Goal: Information Seeking & Learning: Check status

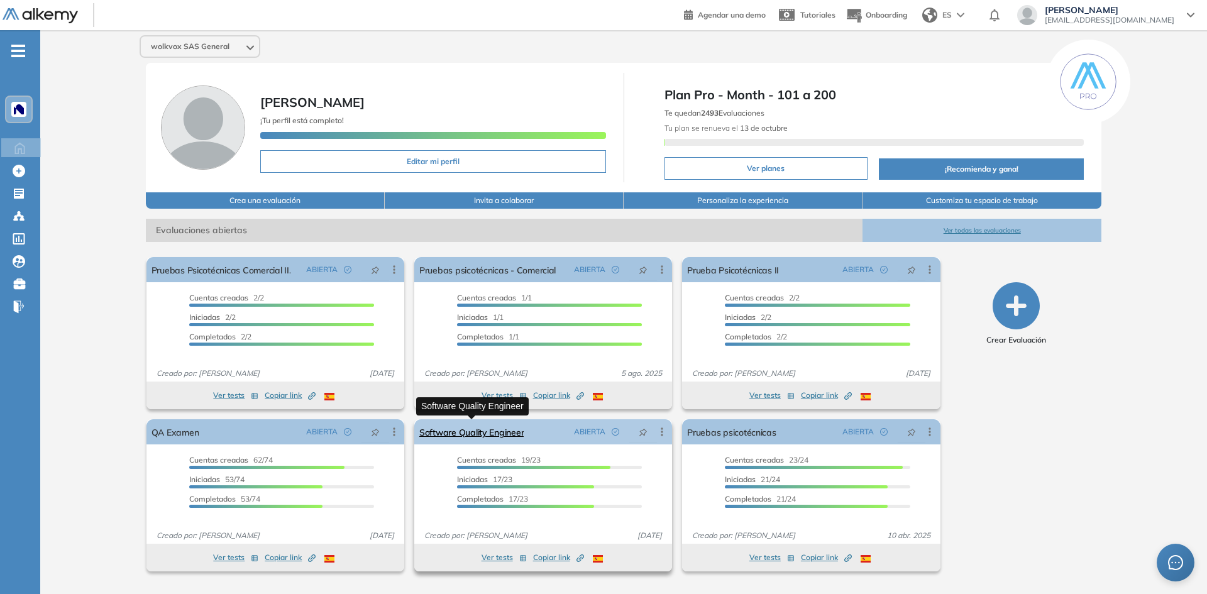
click at [494, 431] on link "Software Quality Engineer" at bounding box center [471, 431] width 104 height 25
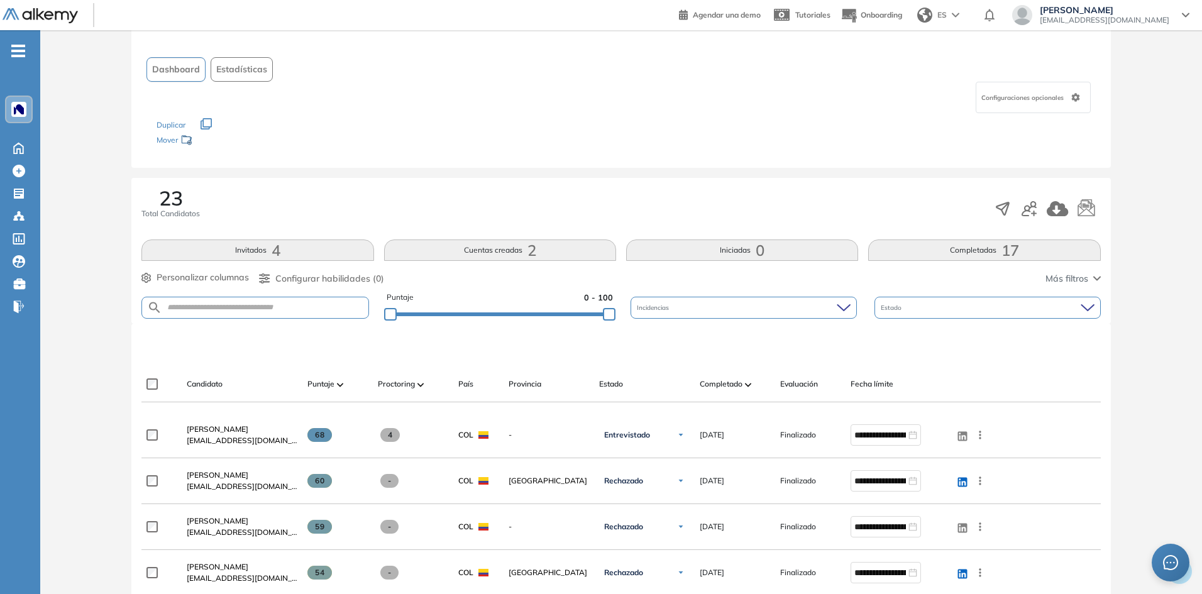
scroll to position [63, 0]
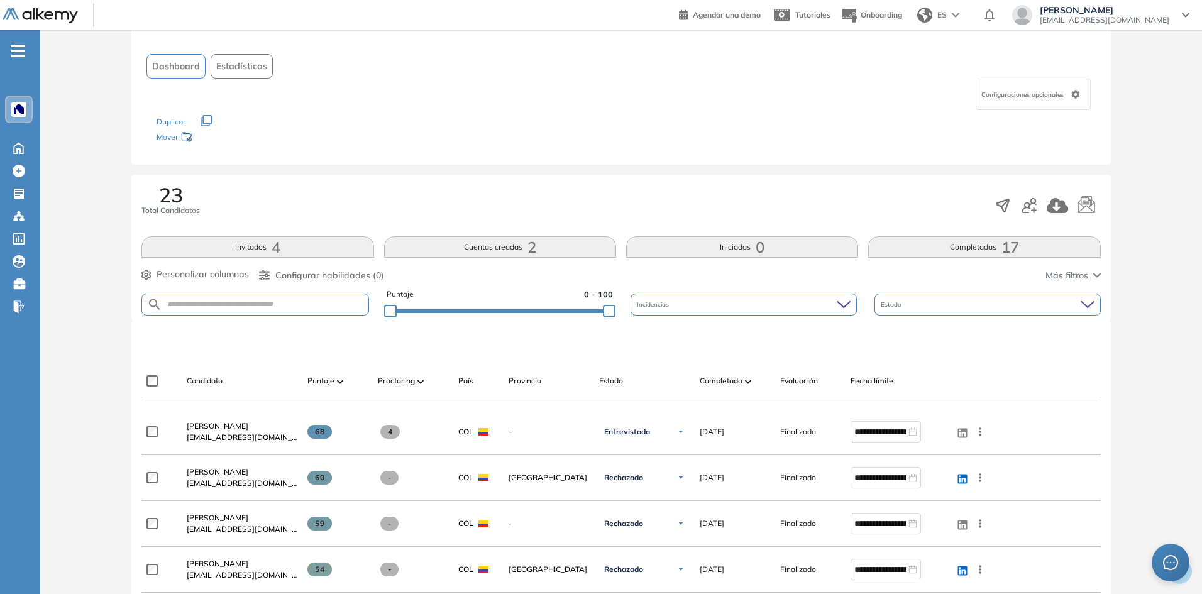
click at [946, 241] on button "Completadas 17" at bounding box center [984, 246] width 232 height 21
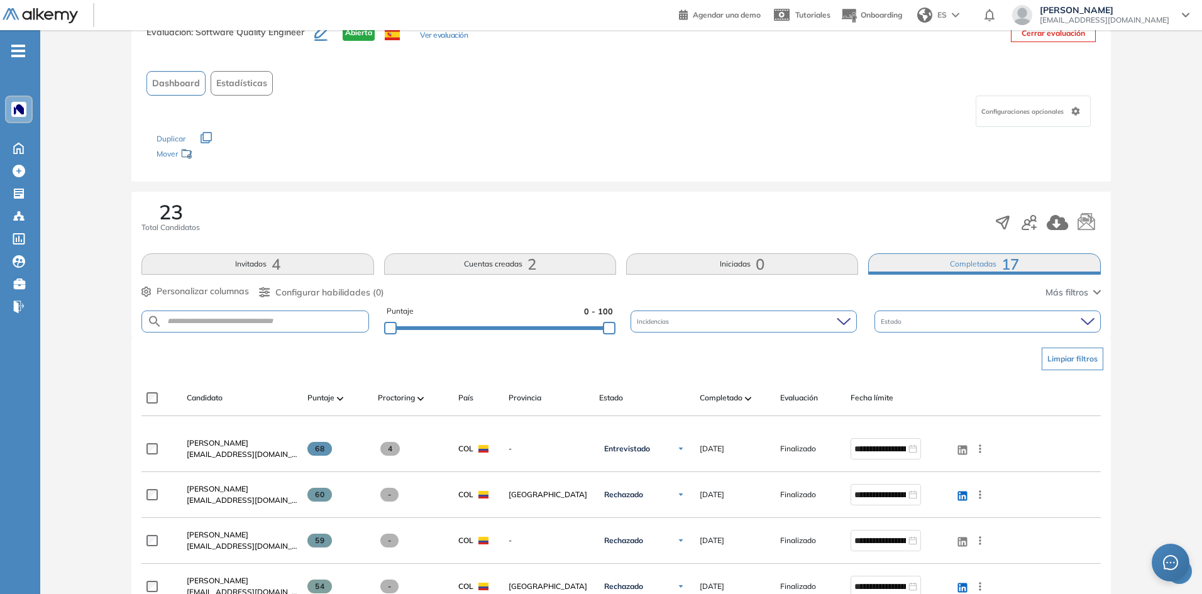
scroll to position [0, 0]
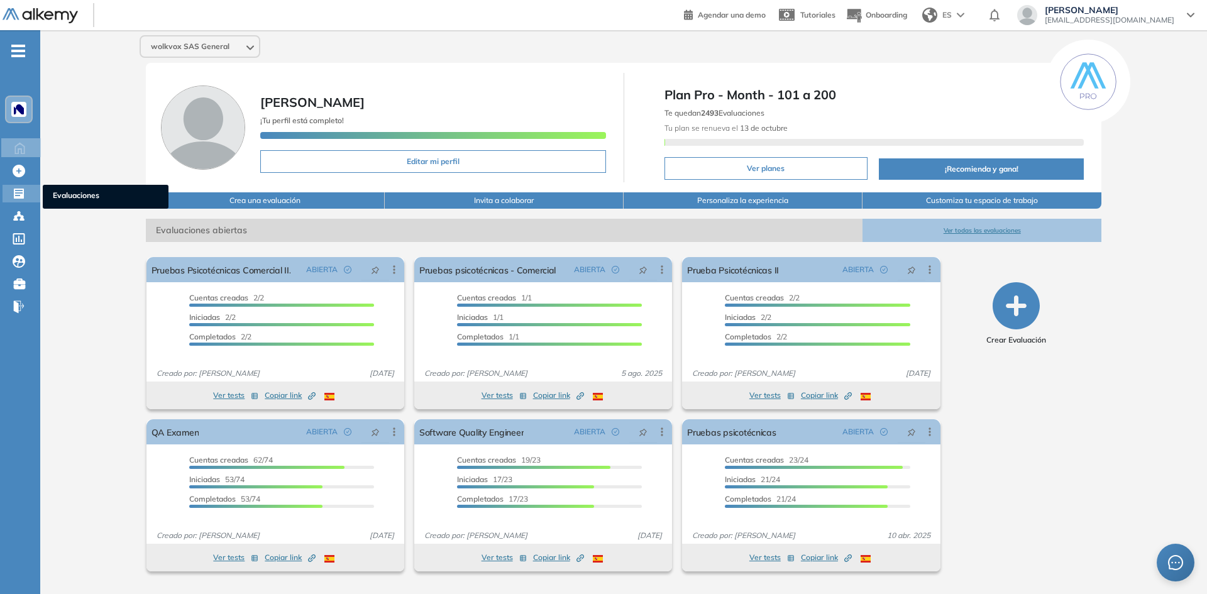
click at [12, 191] on div "Evaluaciones Evaluaciones" at bounding box center [22, 194] width 38 height 18
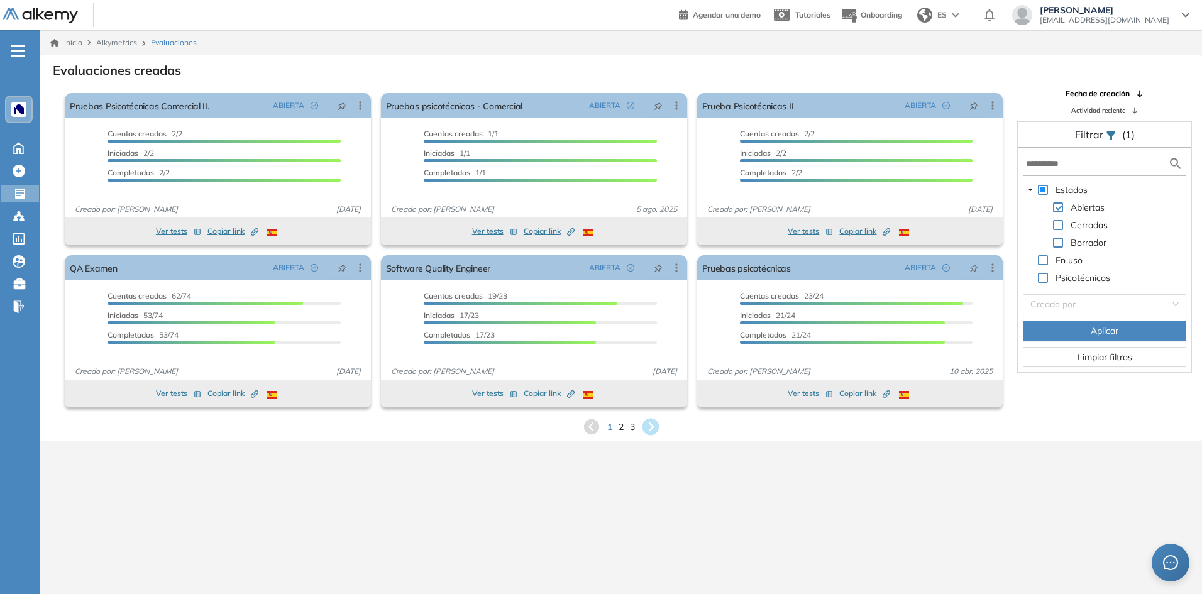
click at [654, 428] on icon at bounding box center [650, 427] width 17 height 17
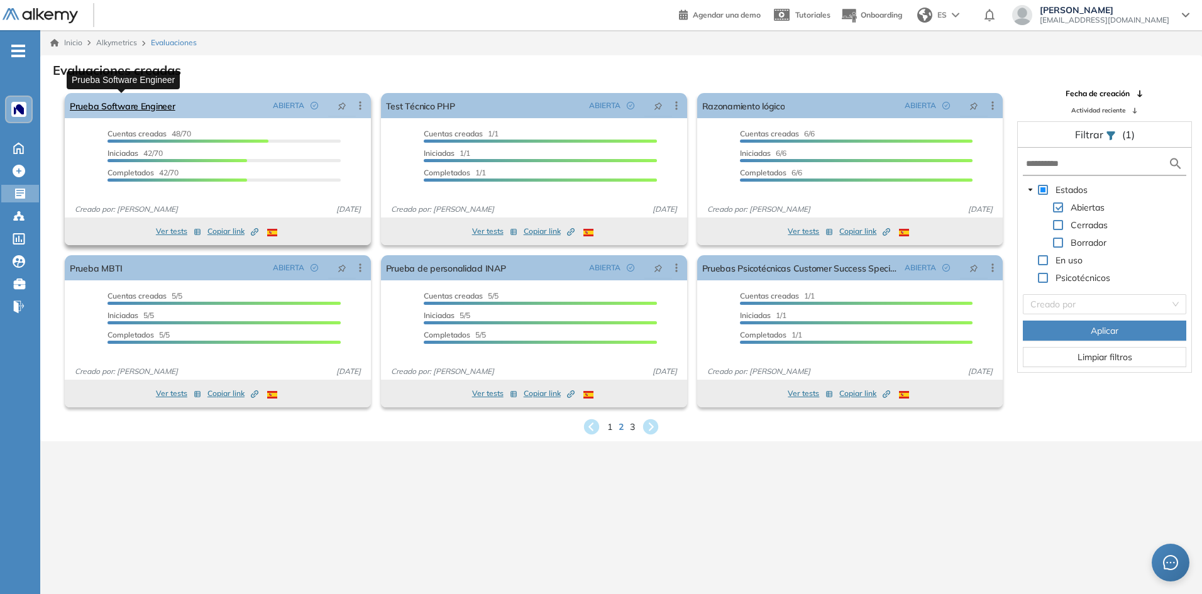
click at [144, 118] on link "Prueba Software Engineer" at bounding box center [123, 105] width 106 height 25
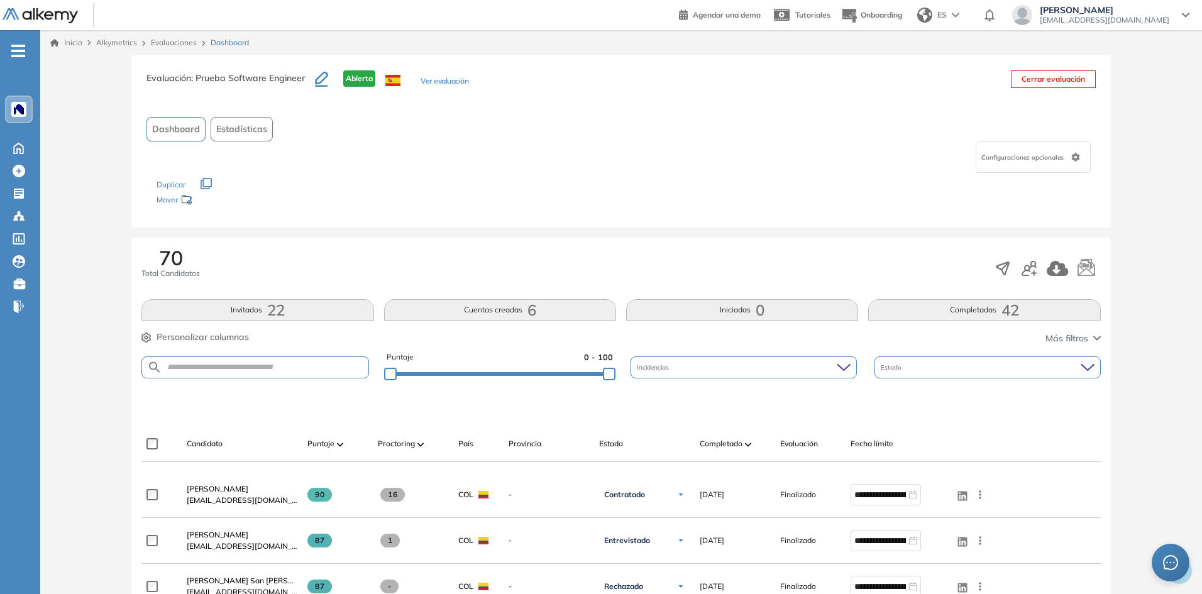
click at [943, 301] on button "Completadas 42" at bounding box center [984, 309] width 232 height 21
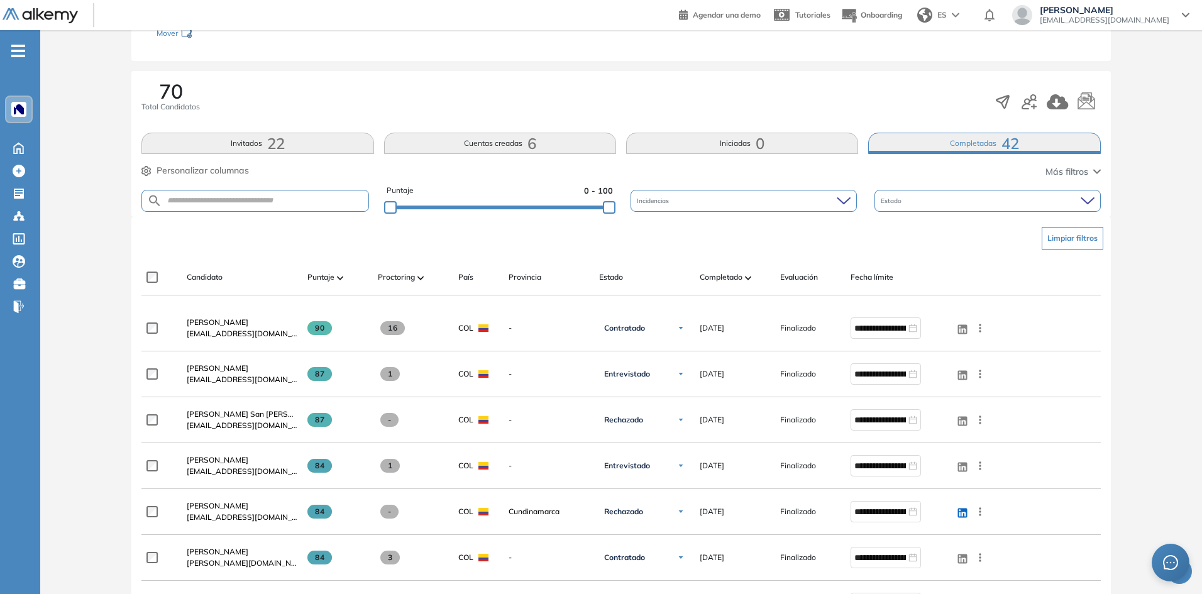
scroll to position [189, 0]
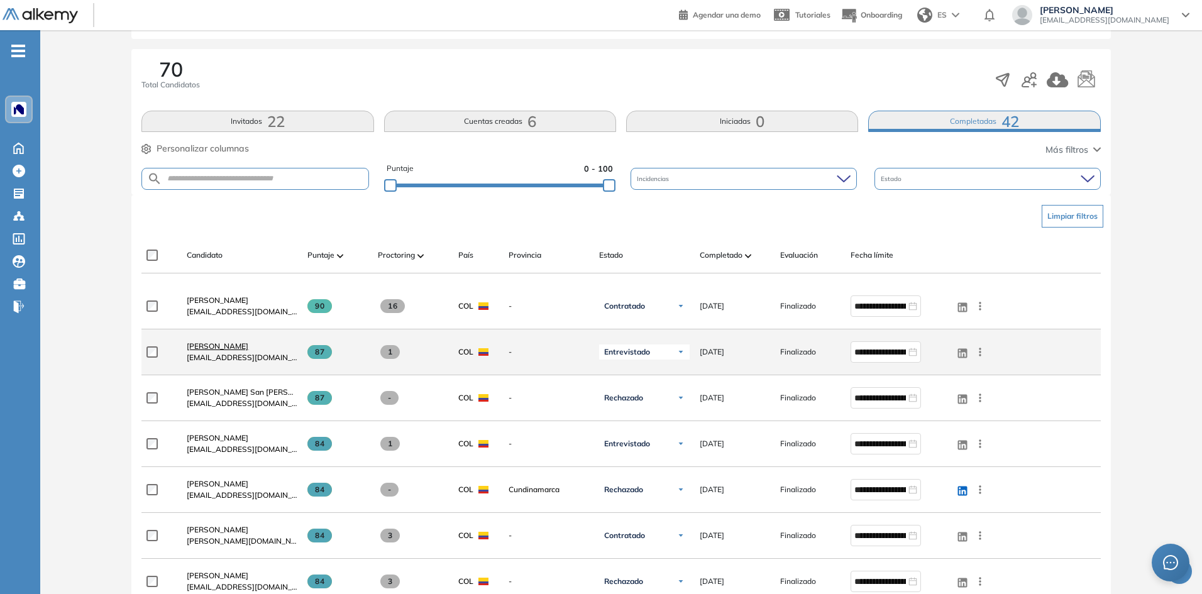
click at [210, 349] on span "[PERSON_NAME]" at bounding box center [218, 345] width 62 height 9
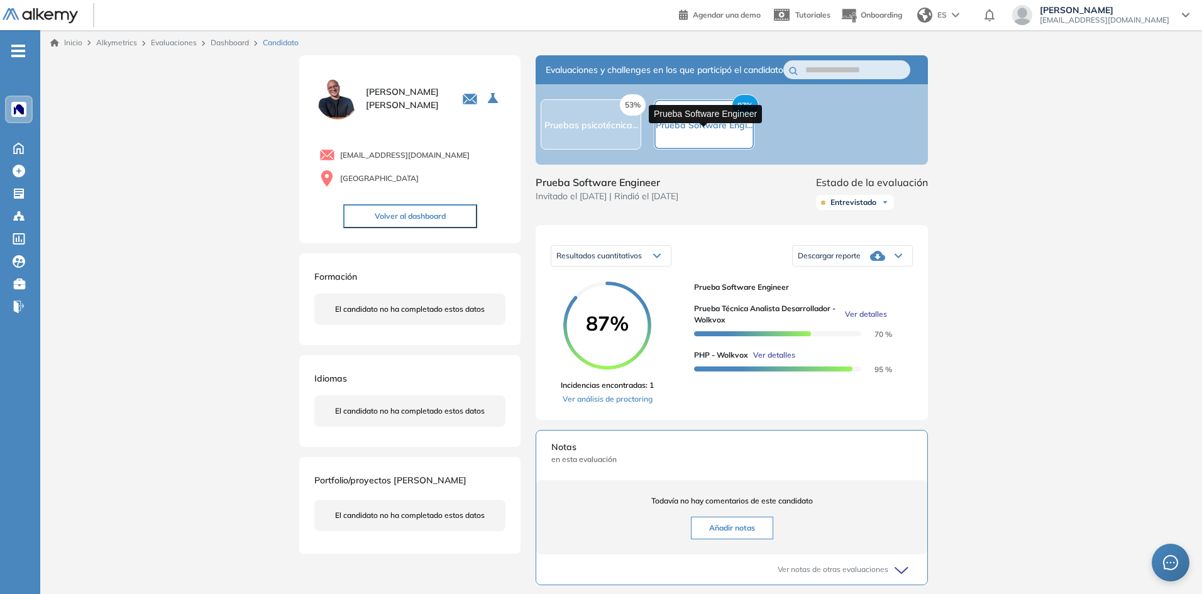
click at [669, 131] on span "Prueba Software Engi..." at bounding box center [703, 124] width 97 height 11
click at [641, 260] on span "Resultados cuantitativos" at bounding box center [598, 255] width 85 height 9
click at [615, 287] on span "Resultados cuantitativos" at bounding box center [596, 282] width 78 height 9
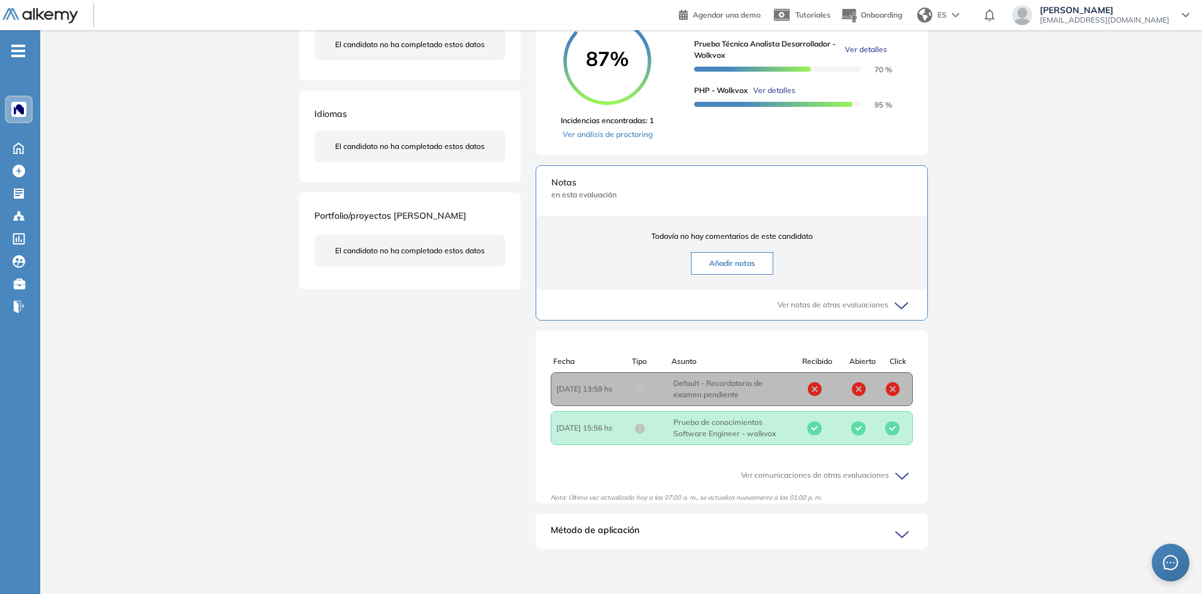
scroll to position [277, 0]
click at [894, 309] on icon at bounding box center [903, 306] width 18 height 18
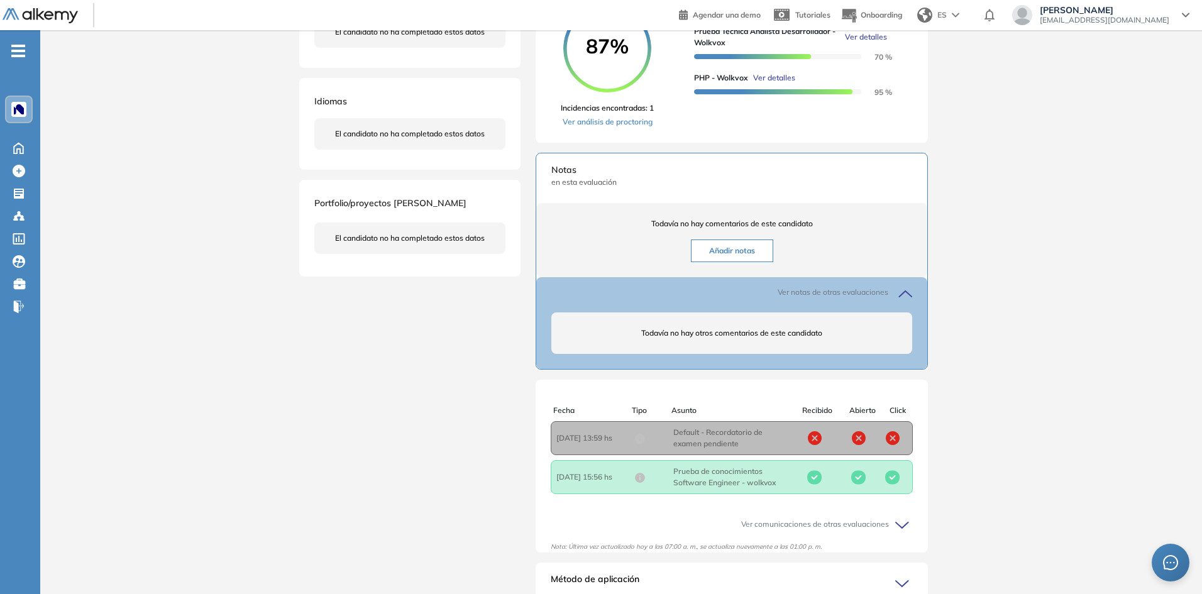
click at [894, 302] on icon at bounding box center [903, 294] width 18 height 18
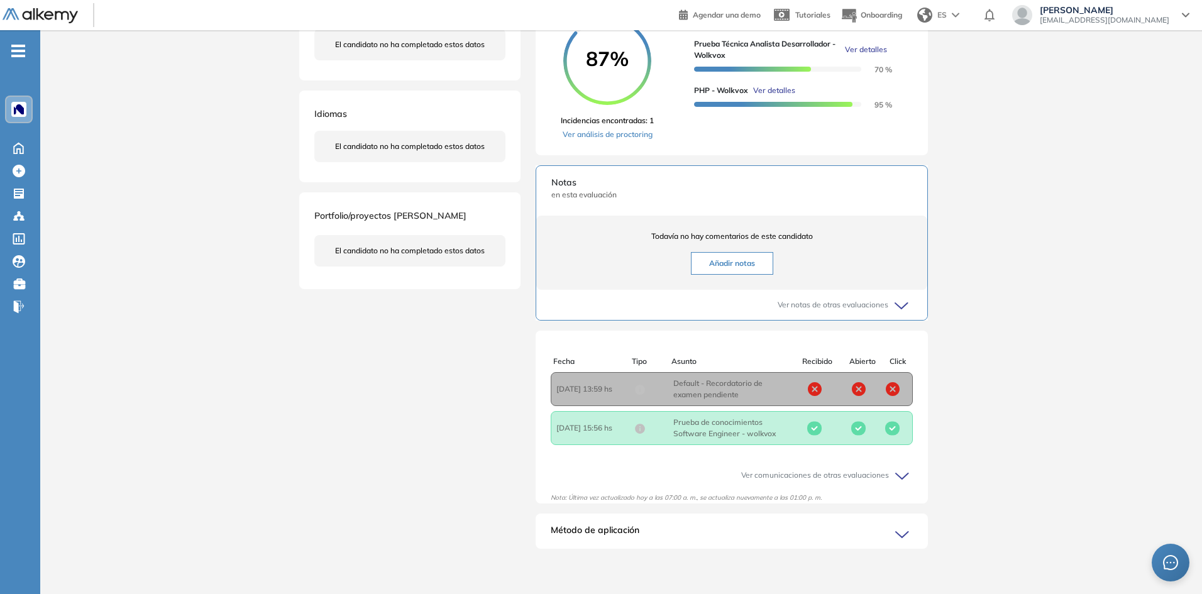
scroll to position [60, 0]
click at [889, 481] on div "Ver comunicaciones de otras evaluaciones" at bounding box center [731, 475] width 362 height 30
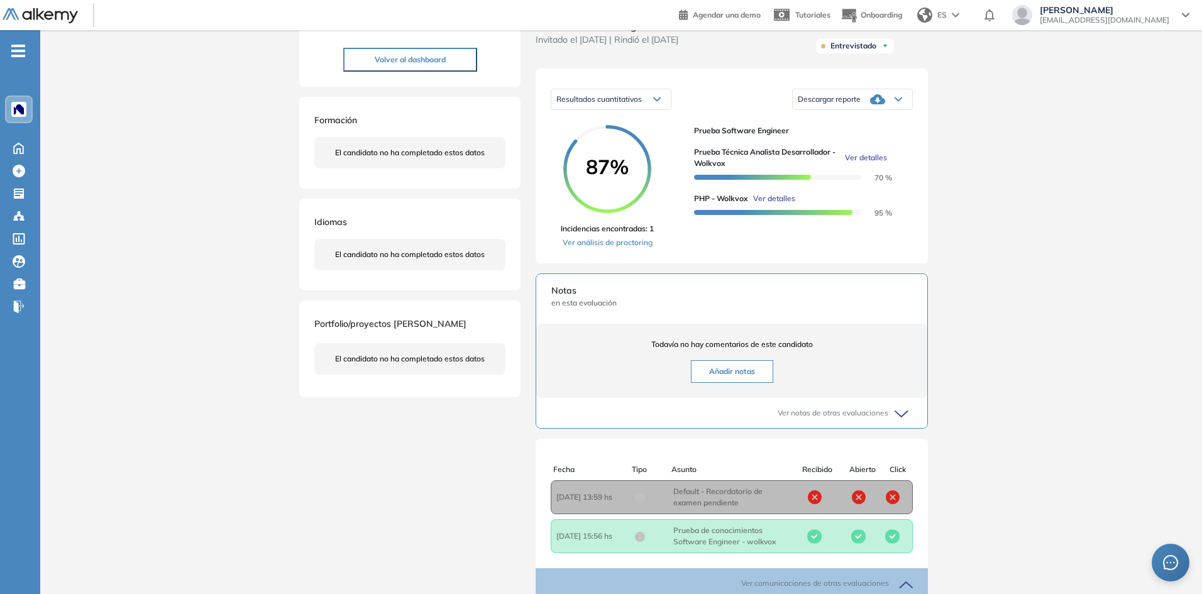
scroll to position [35, 0]
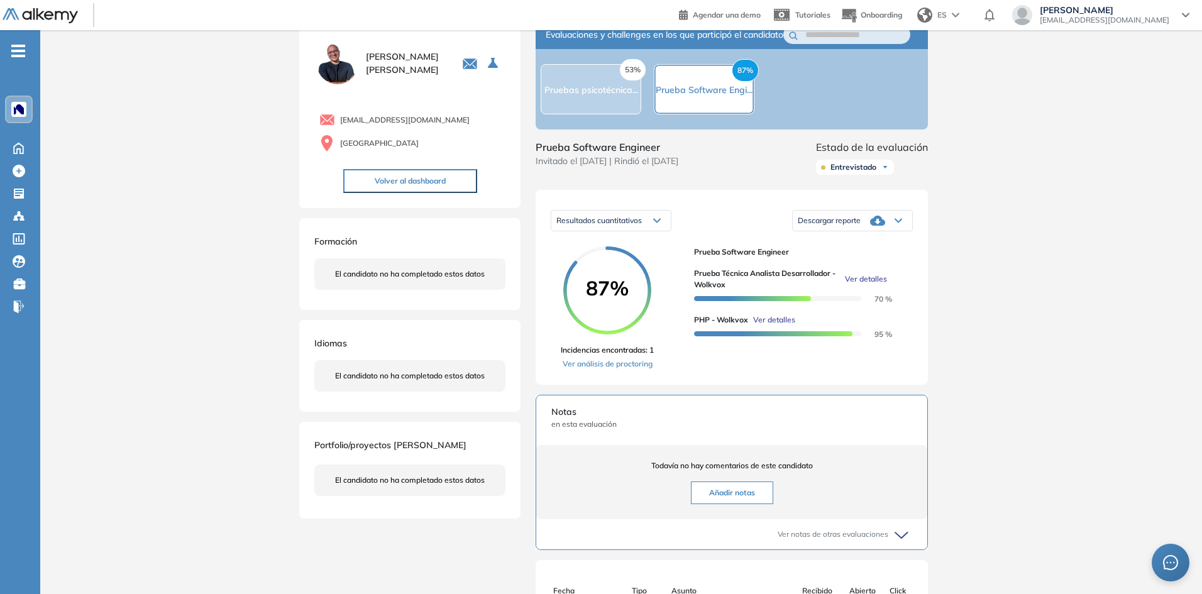
click at [847, 226] on div "Descargar reporte" at bounding box center [851, 220] width 119 height 25
click at [840, 257] on li "Descargar informe completo" at bounding box center [844, 250] width 93 height 13
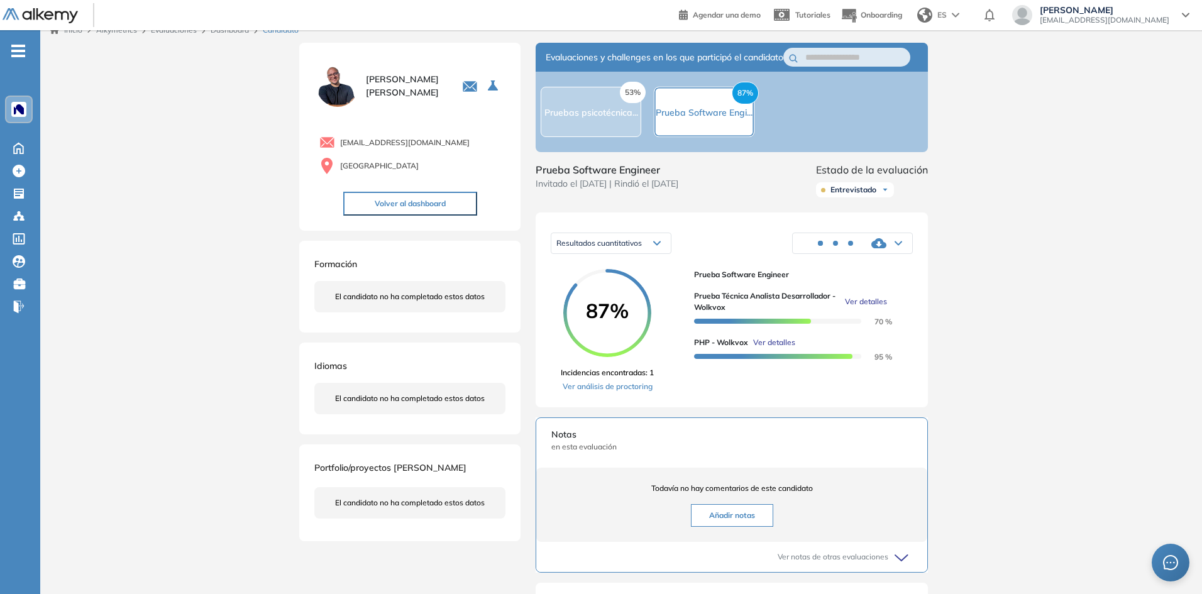
scroll to position [0, 0]
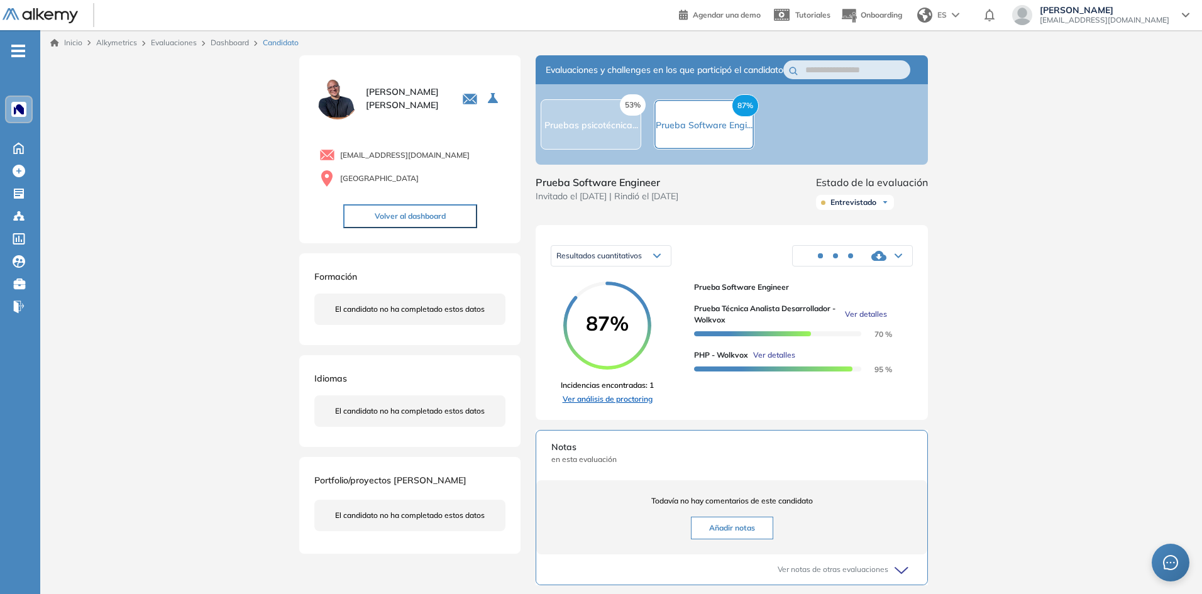
click at [618, 405] on link "Ver análisis de proctoring" at bounding box center [607, 398] width 93 height 11
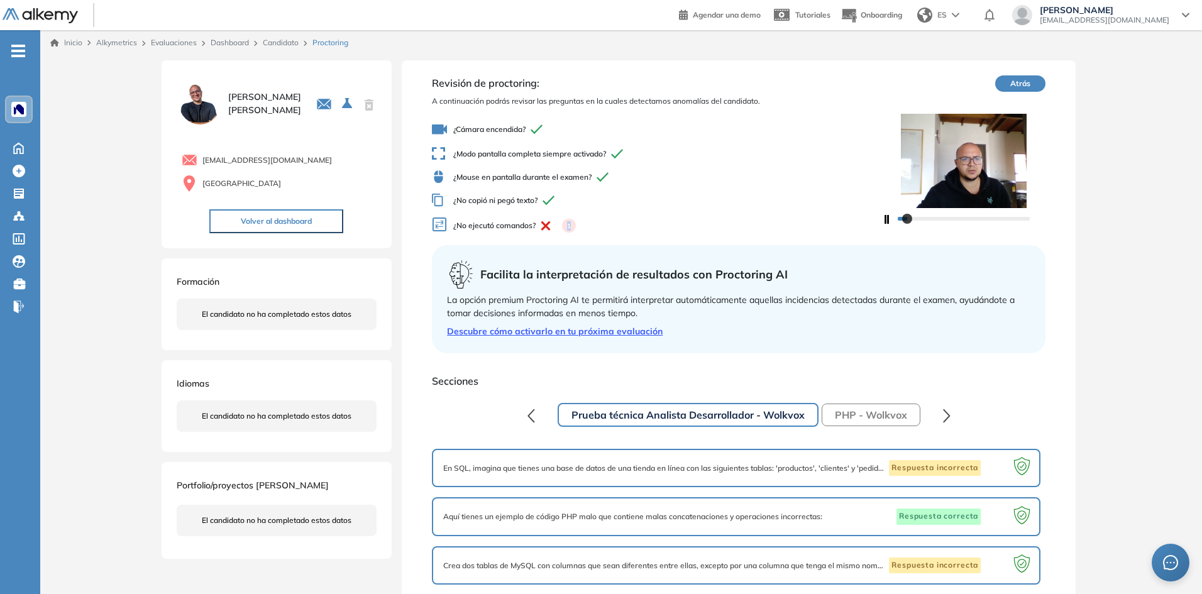
drag, startPoint x: 577, startPoint y: 222, endPoint x: 566, endPoint y: 224, distance: 11.4
click at [566, 224] on span "¿No ejecutó comandos? 1" at bounding box center [657, 226] width 450 height 18
click at [557, 224] on div "1" at bounding box center [555, 226] width 40 height 14
drag, startPoint x: 549, startPoint y: 198, endPoint x: 601, endPoint y: 182, distance: 54.7
click at [556, 194] on span "¿No copió ni pegó texto?" at bounding box center [657, 200] width 450 height 13
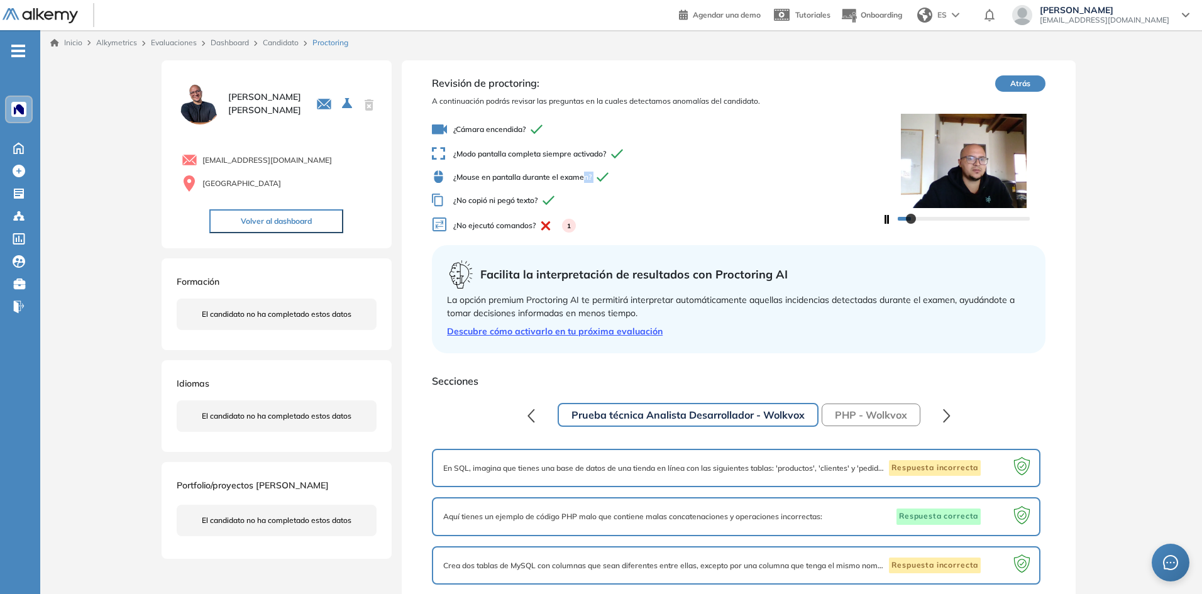
drag, startPoint x: 619, startPoint y: 178, endPoint x: 584, endPoint y: 172, distance: 35.1
click at [584, 172] on span "¿Mouse en pantalla durante el examen?" at bounding box center [657, 176] width 450 height 13
click at [561, 158] on span "¿Modo pantalla completa siempre activado?" at bounding box center [657, 153] width 450 height 13
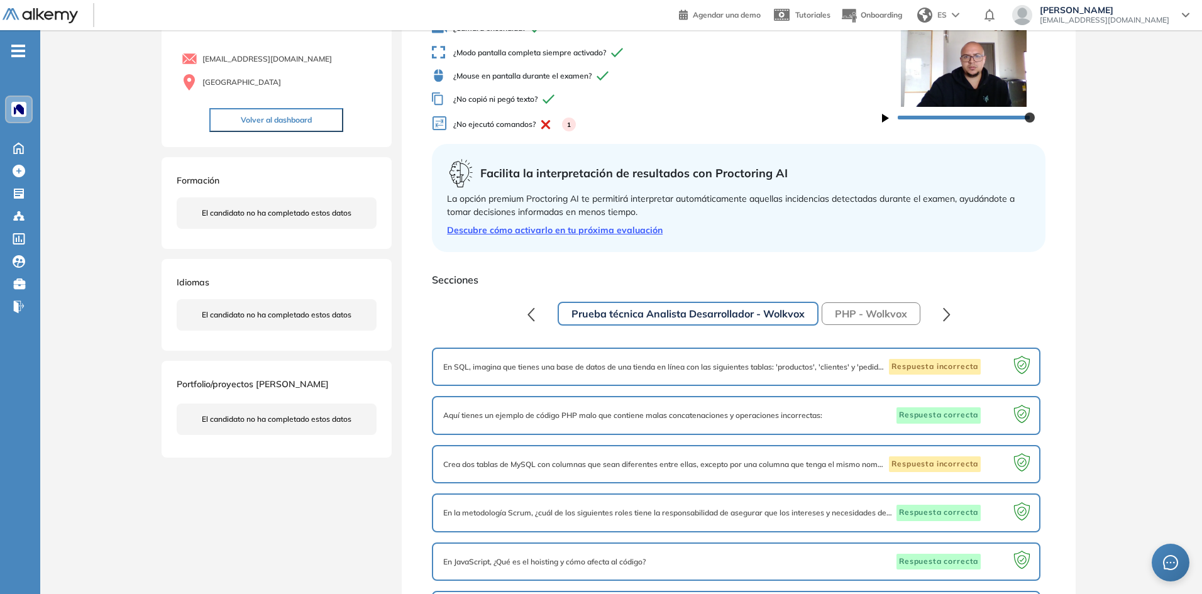
scroll to position [101, 0]
click at [883, 313] on button "PHP - Wolkvox" at bounding box center [870, 314] width 99 height 23
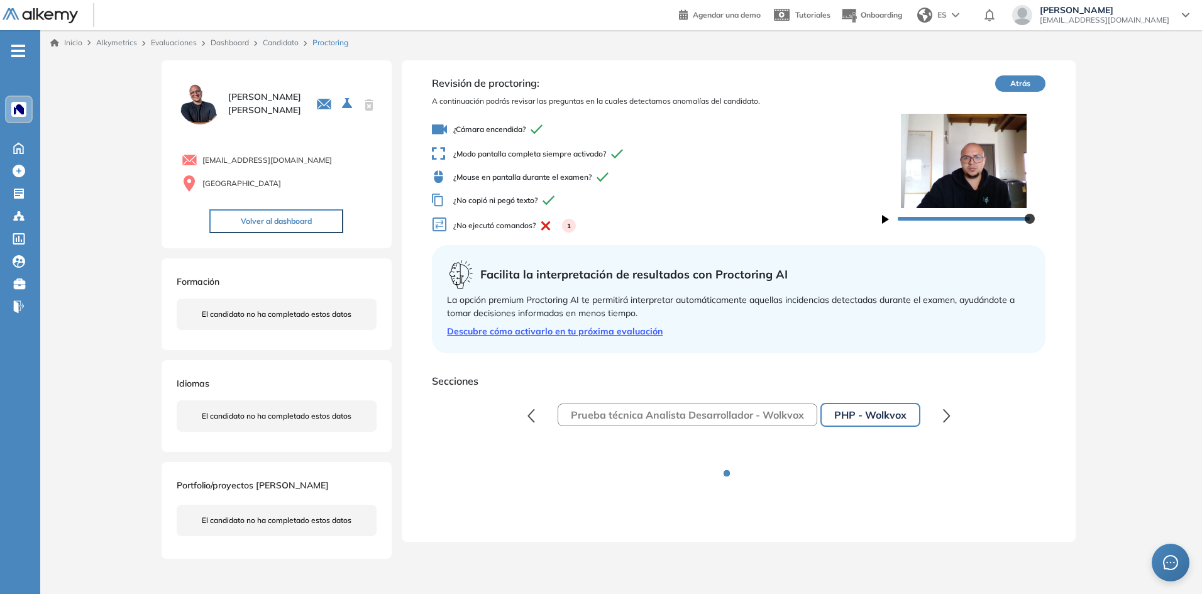
scroll to position [0, 0]
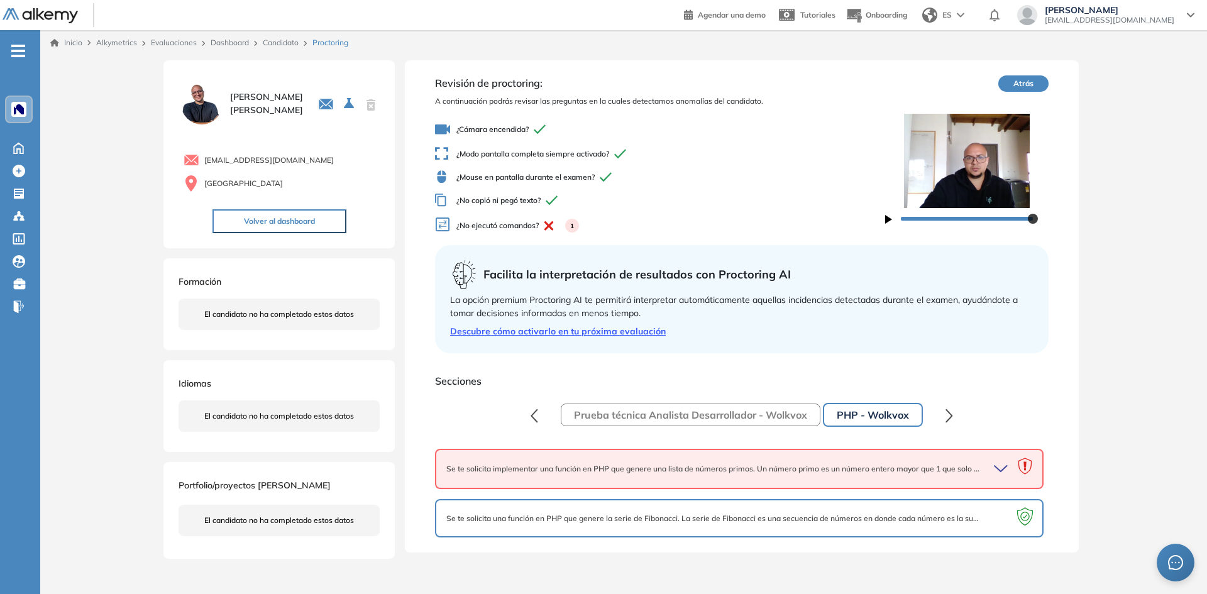
click at [1002, 471] on icon "button" at bounding box center [1003, 469] width 18 height 18
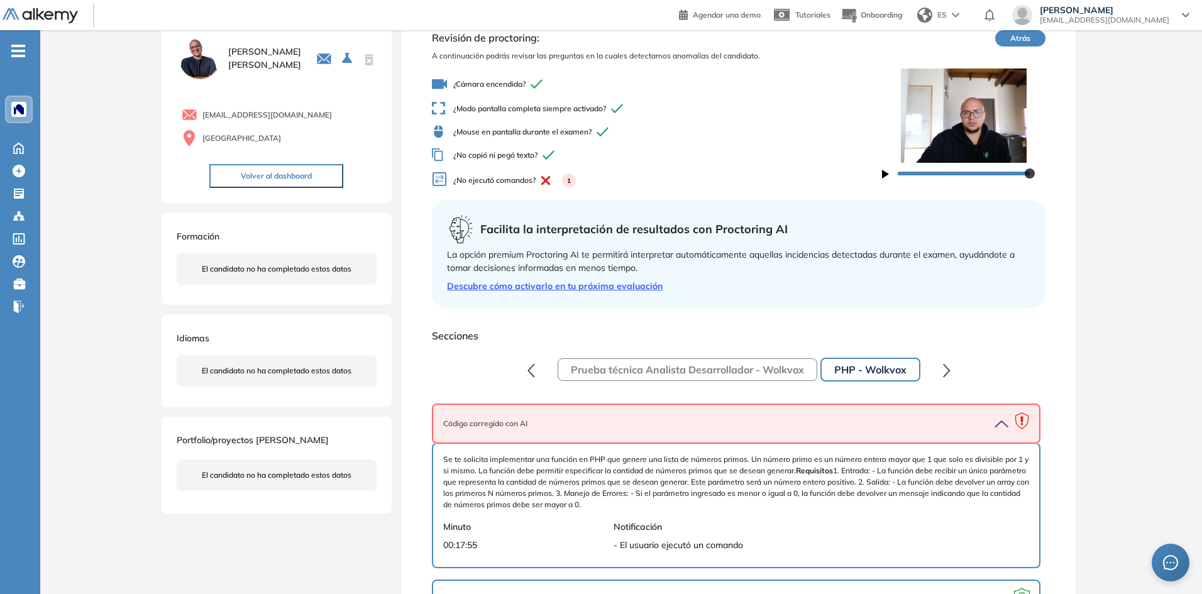
scroll to position [89, 0]
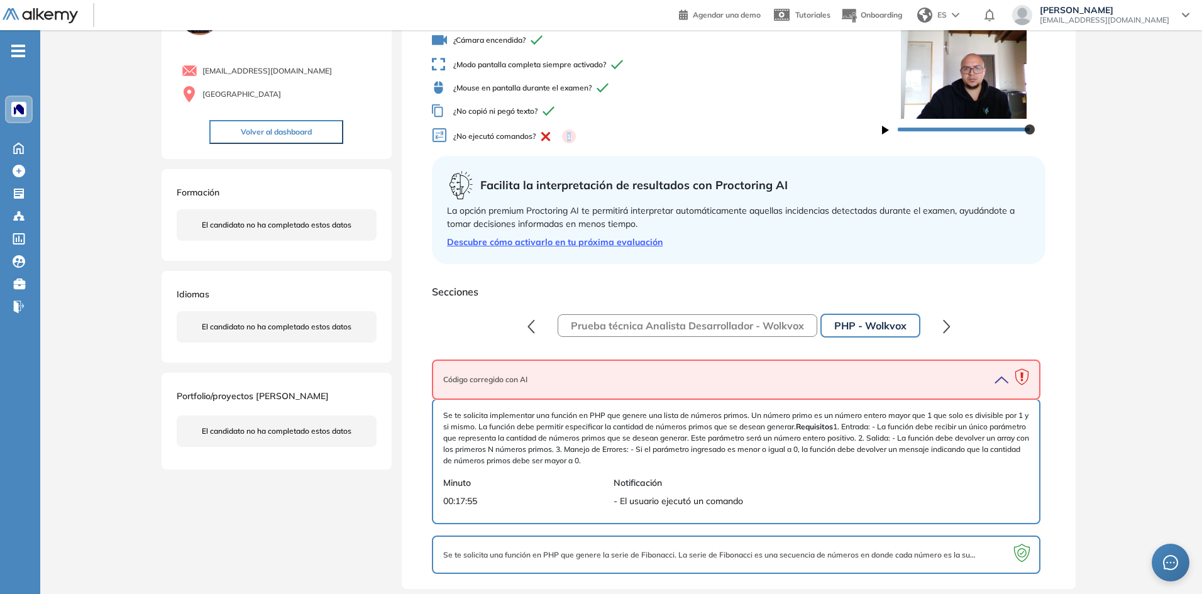
click at [569, 135] on span "¿No ejecutó comandos? 1" at bounding box center [657, 137] width 450 height 18
click at [492, 139] on span "¿No ejecutó comandos? 1" at bounding box center [657, 137] width 450 height 18
click at [693, 513] on div "Se te solicita implementar una función en PHP que genere una lista de números p…" at bounding box center [736, 461] width 608 height 126
drag, startPoint x: 709, startPoint y: 510, endPoint x: 579, endPoint y: 490, distance: 131.6
click at [579, 490] on div "Se te solicita implementar una función en PHP que genere una lista de números p…" at bounding box center [736, 461] width 586 height 103
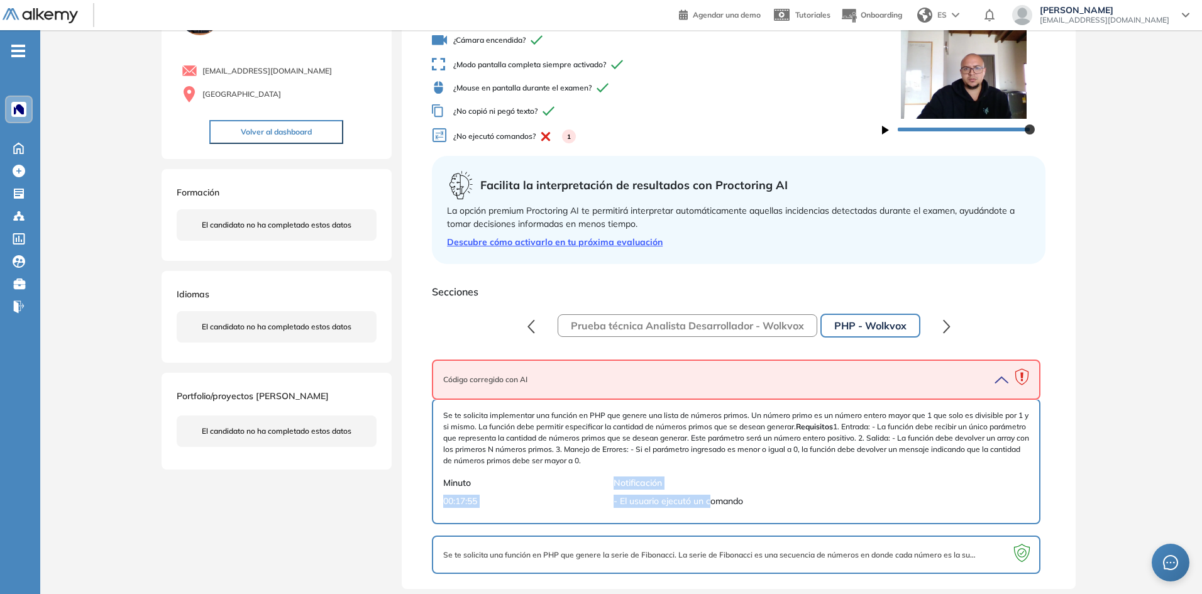
click at [738, 486] on span "Notificación" at bounding box center [808, 482] width 390 height 13
click at [853, 552] on span "Se te solicita una función en PHP que genere la serie de Fibonacci. La serie de…" at bounding box center [710, 554] width 535 height 11
click at [758, 332] on button "Prueba técnica Analista Desarrollador - Wolkvox" at bounding box center [687, 325] width 260 height 23
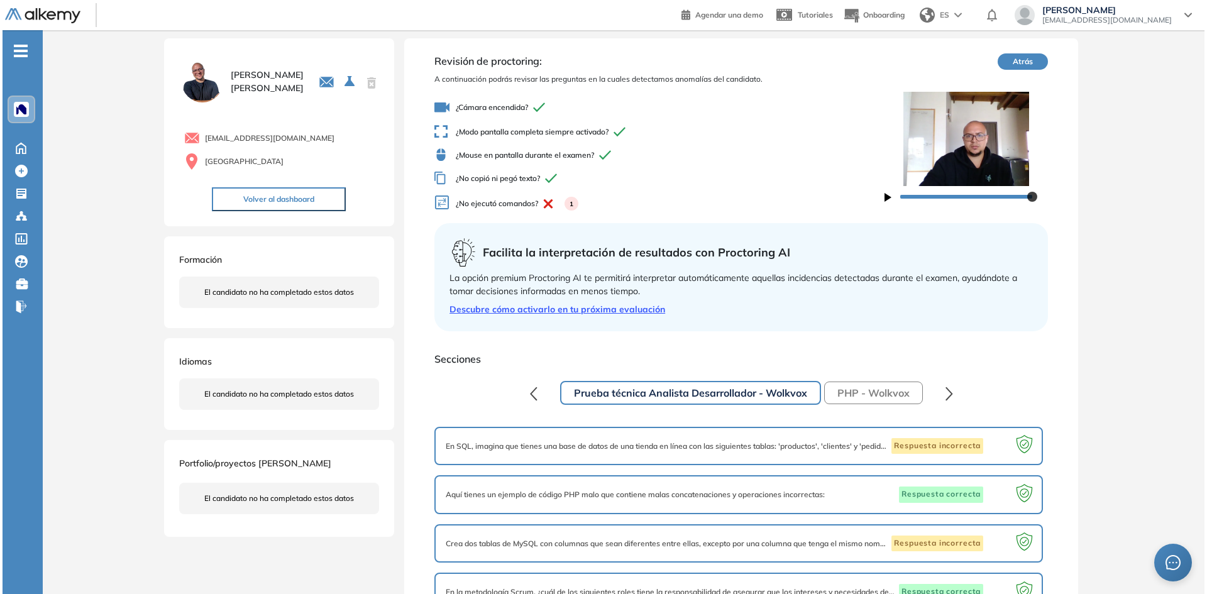
scroll to position [0, 0]
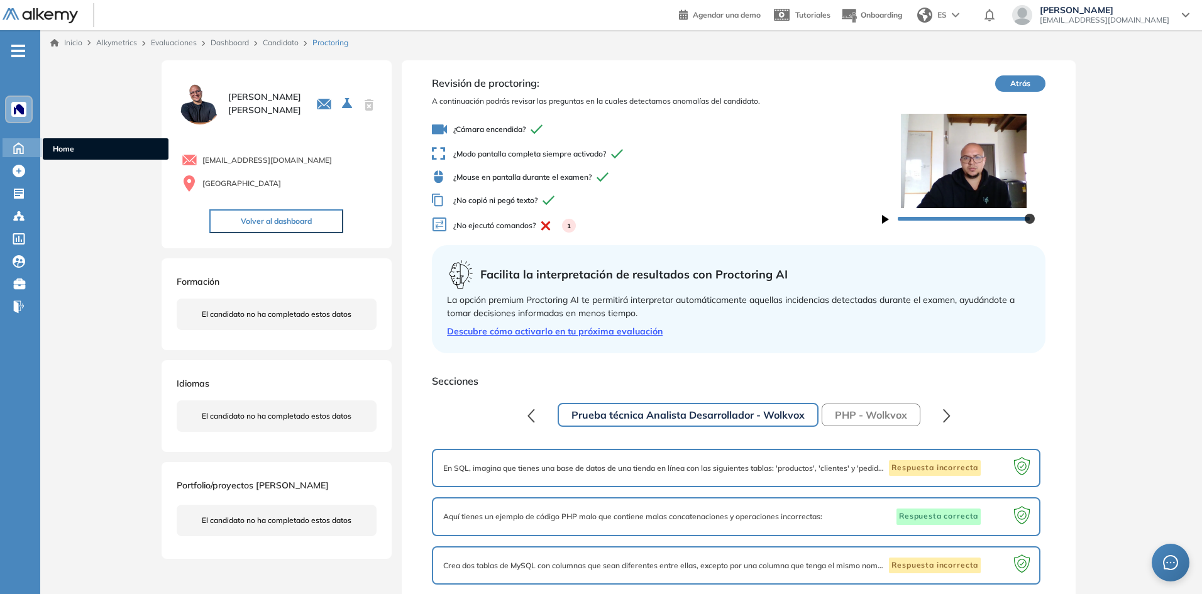
click at [14, 151] on icon at bounding box center [18, 148] width 9 height 11
